Goal: Task Accomplishment & Management: Manage account settings

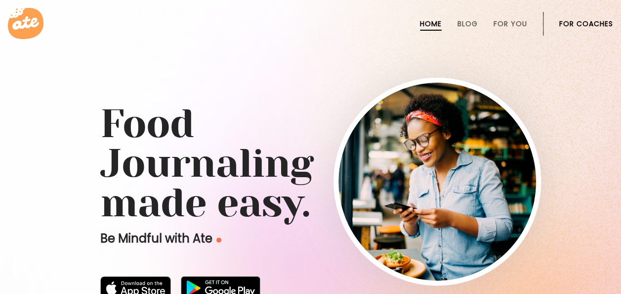
click at [329, 24] on link "For Coaches" at bounding box center [586, 24] width 54 height 8
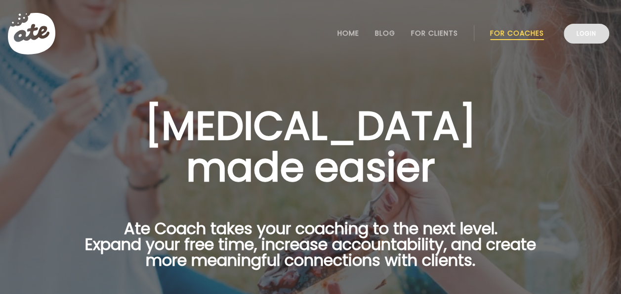
click at [585, 36] on link "Login" at bounding box center [586, 34] width 45 height 20
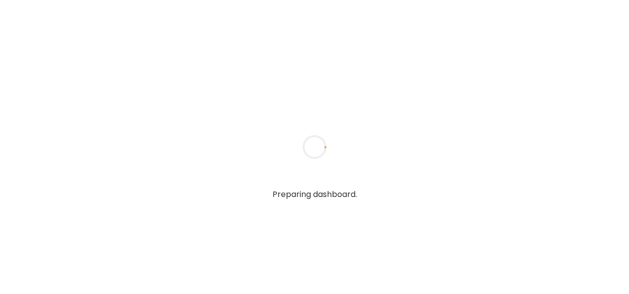
type input "*******"
type input "**********"
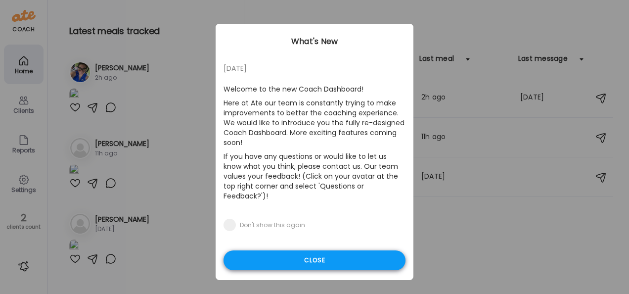
type input "**********"
click at [367, 250] on div "Close" at bounding box center [314, 260] width 182 height 20
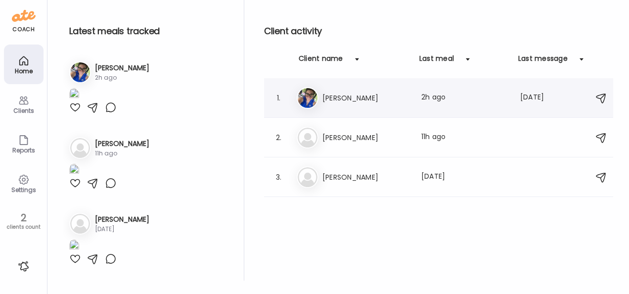
click at [303, 100] on img at bounding box center [308, 98] width 20 height 20
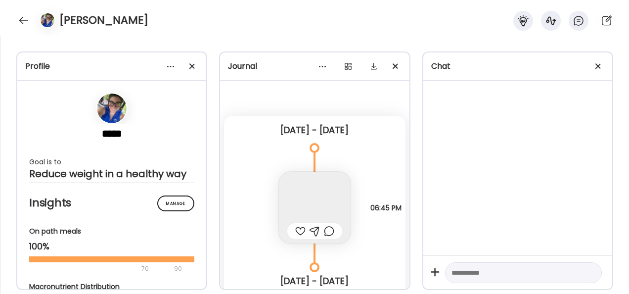
scroll to position [2625, 0]
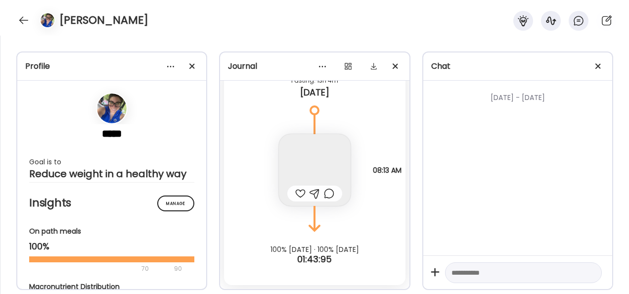
click at [303, 12] on body "Customize your cookie preferences We respect your right to privacy. You can cho…" at bounding box center [314, 6] width 629 height 12
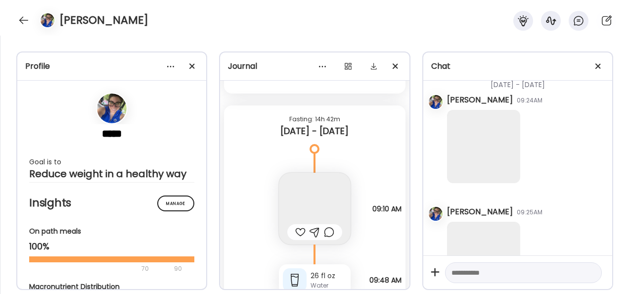
scroll to position [883, 0]
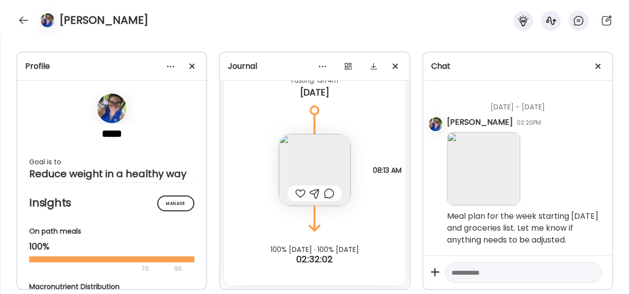
click at [487, 158] on img at bounding box center [483, 168] width 73 height 73
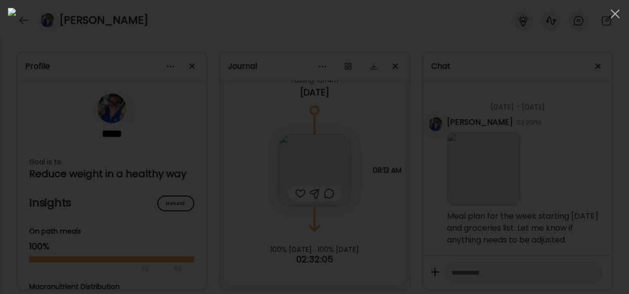
click at [539, 156] on div at bounding box center [314, 147] width 613 height 278
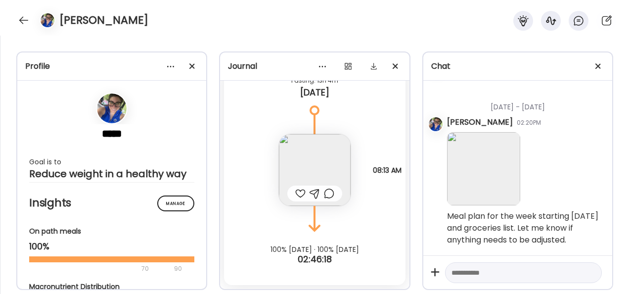
click at [326, 108] on div "Fasting: 13h 4m [DATE]" at bounding box center [314, 88] width 181 height 43
click at [316, 157] on img at bounding box center [315, 170] width 72 height 72
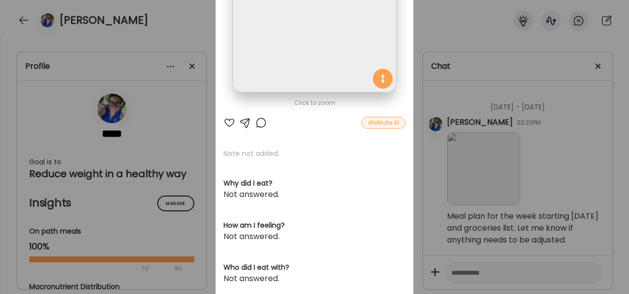
scroll to position [0, 0]
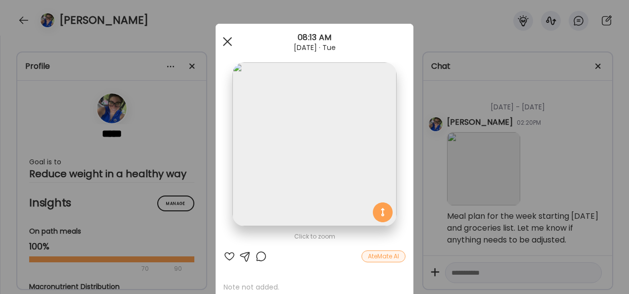
click at [222, 34] on div at bounding box center [227, 42] width 20 height 20
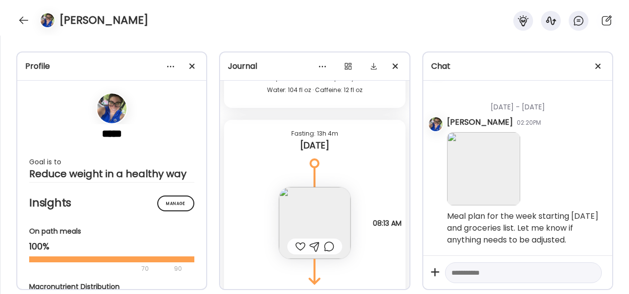
scroll to position [15596, 0]
